Goal: Transaction & Acquisition: Purchase product/service

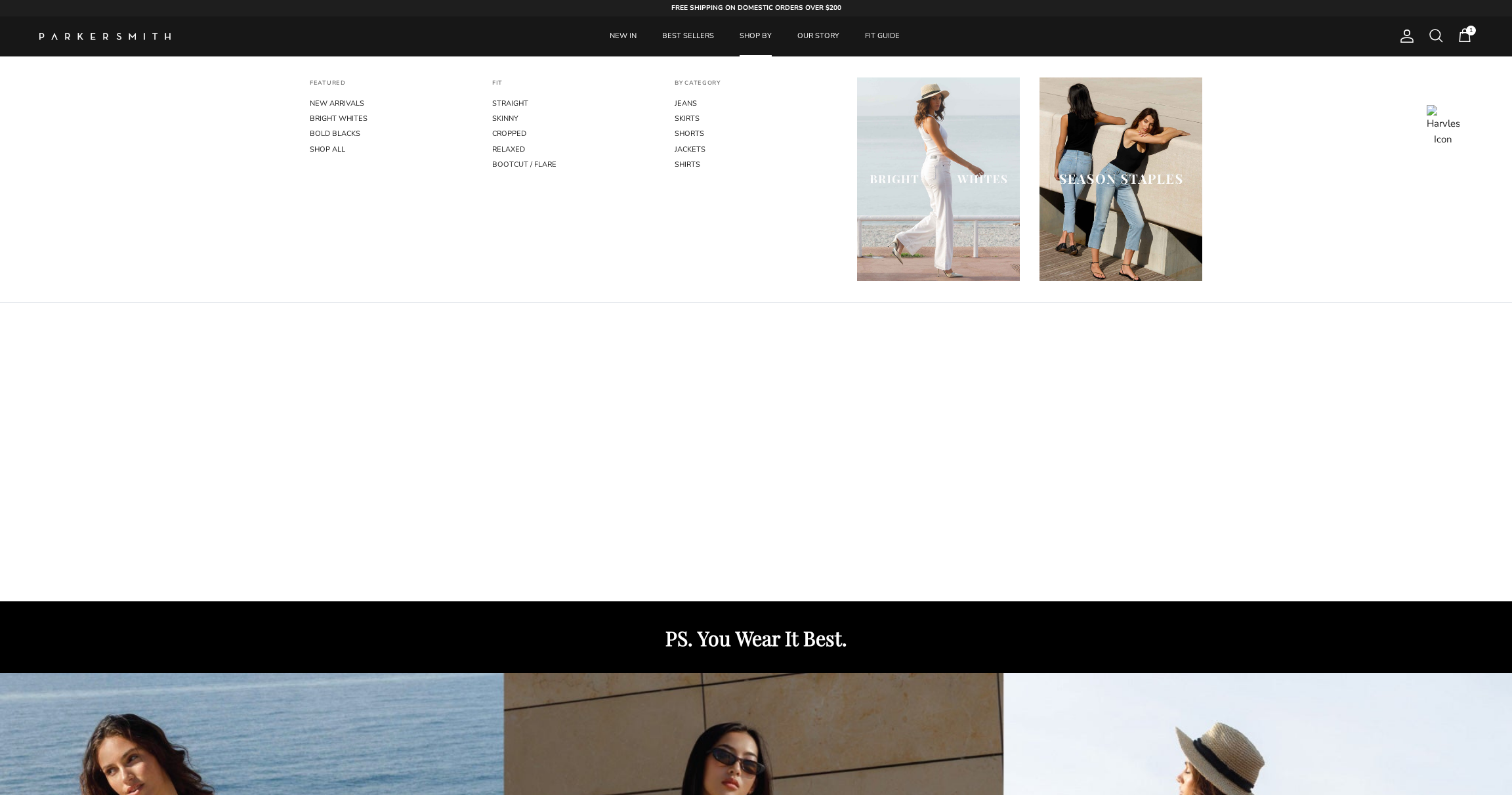
click at [752, 36] on link "SHOP BY" at bounding box center [756, 36] width 56 height 40
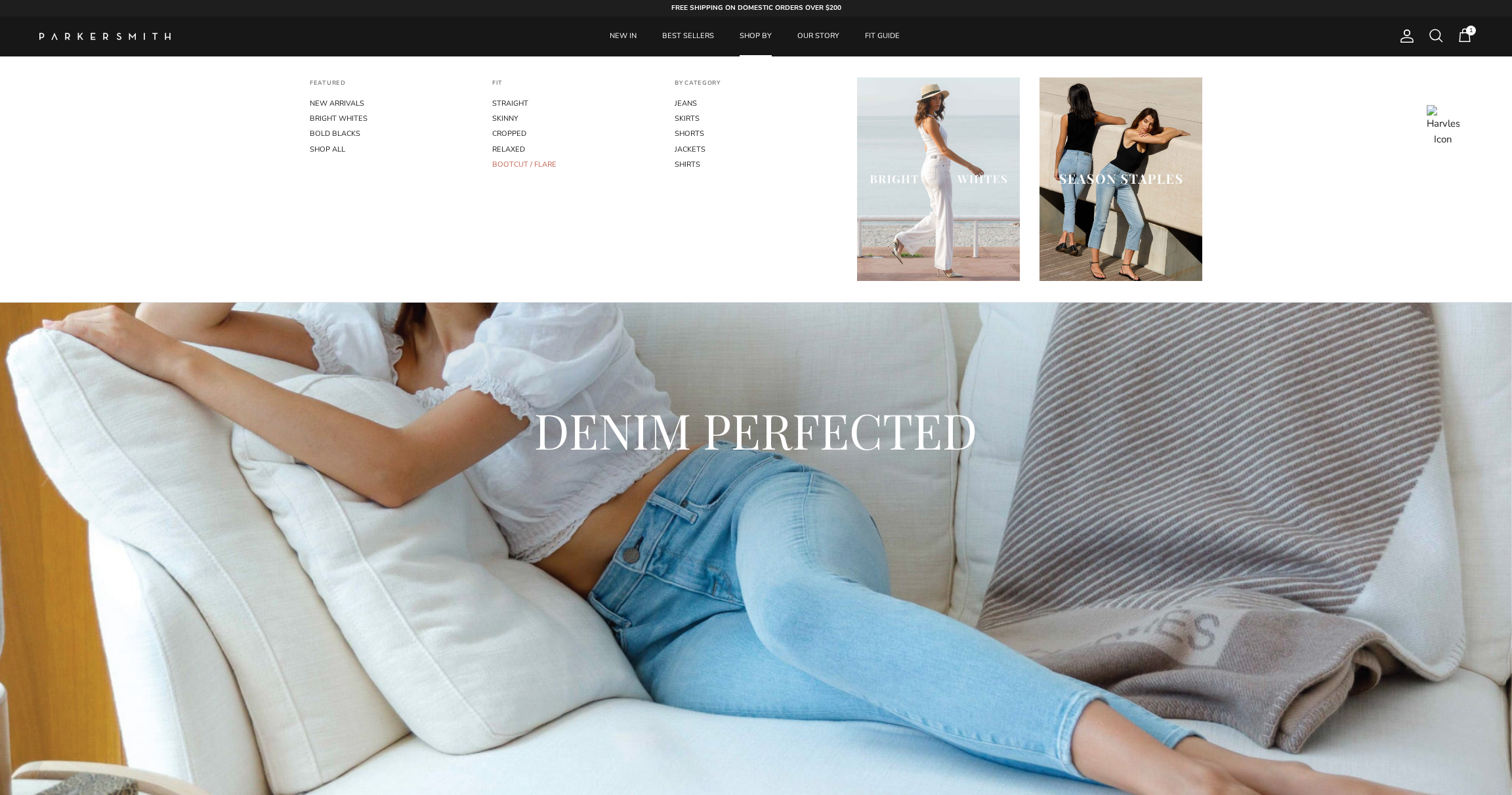
click at [522, 166] on link "BOOTCUT / FLARE" at bounding box center [573, 164] width 163 height 15
